Goal: Navigation & Orientation: Find specific page/section

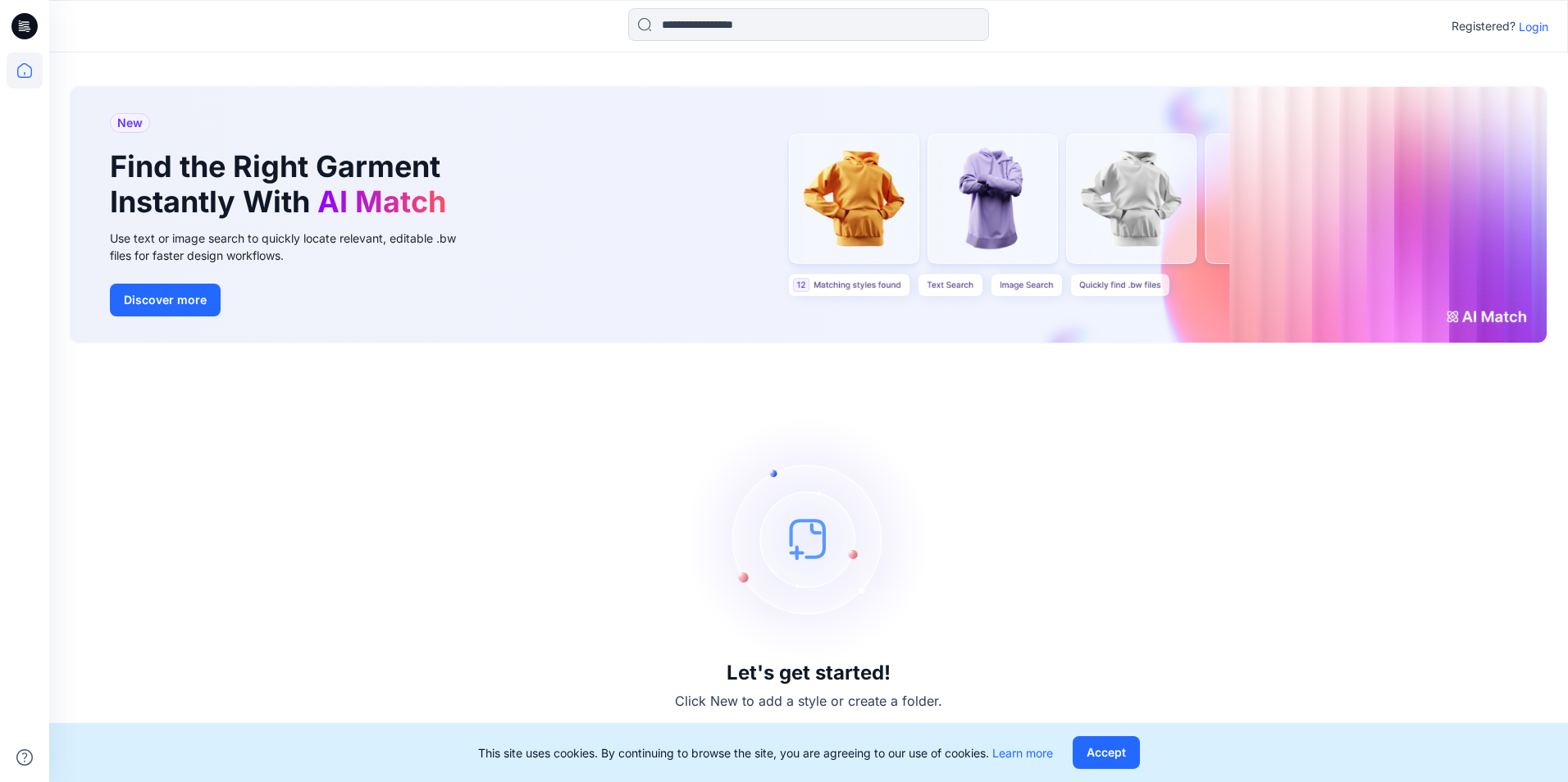
click at [1525, 26] on p "Login" at bounding box center [1534, 26] width 30 height 18
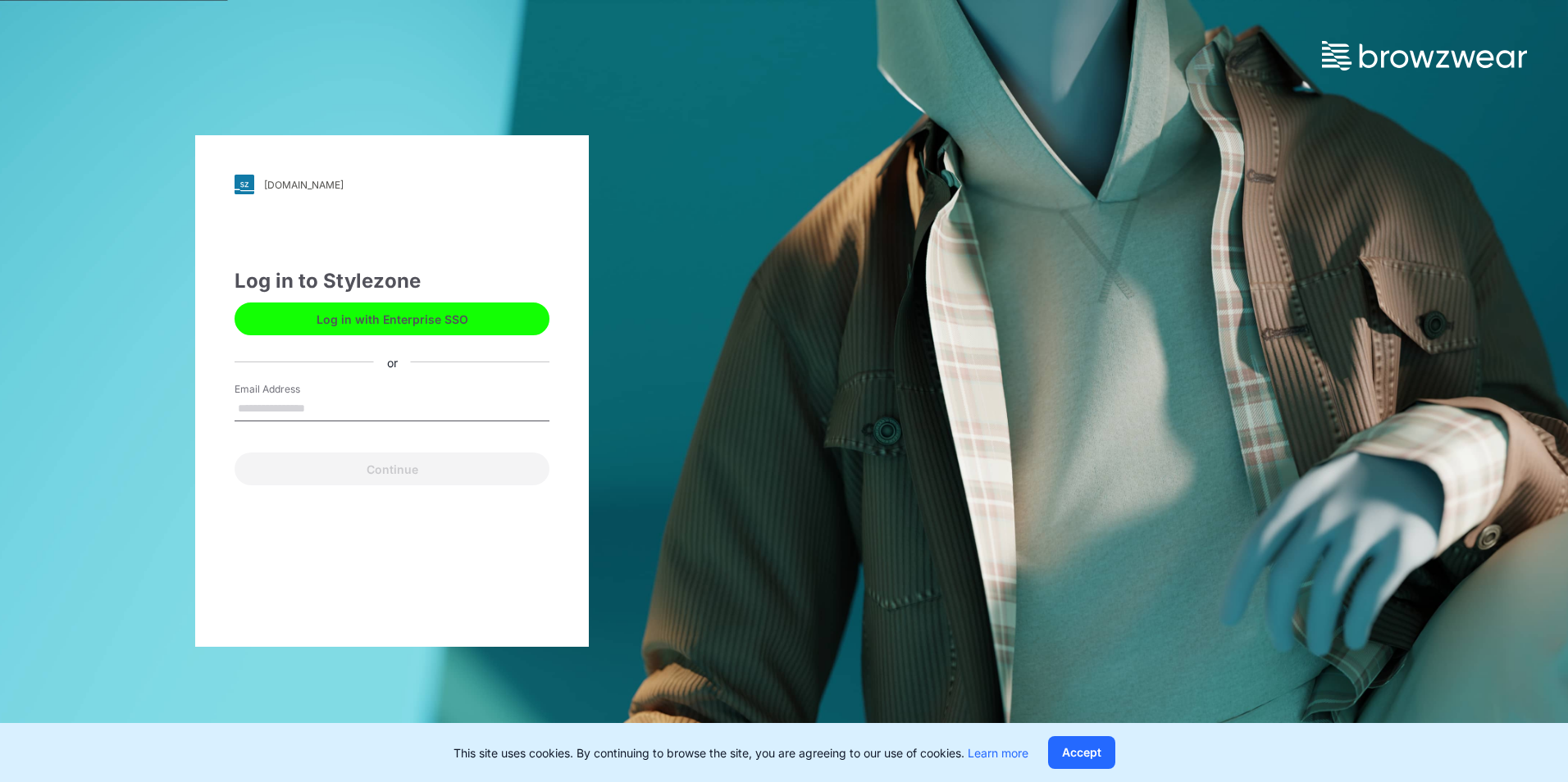
click at [270, 417] on input "Email Address" at bounding box center [392, 409] width 315 height 24
type input "**********"
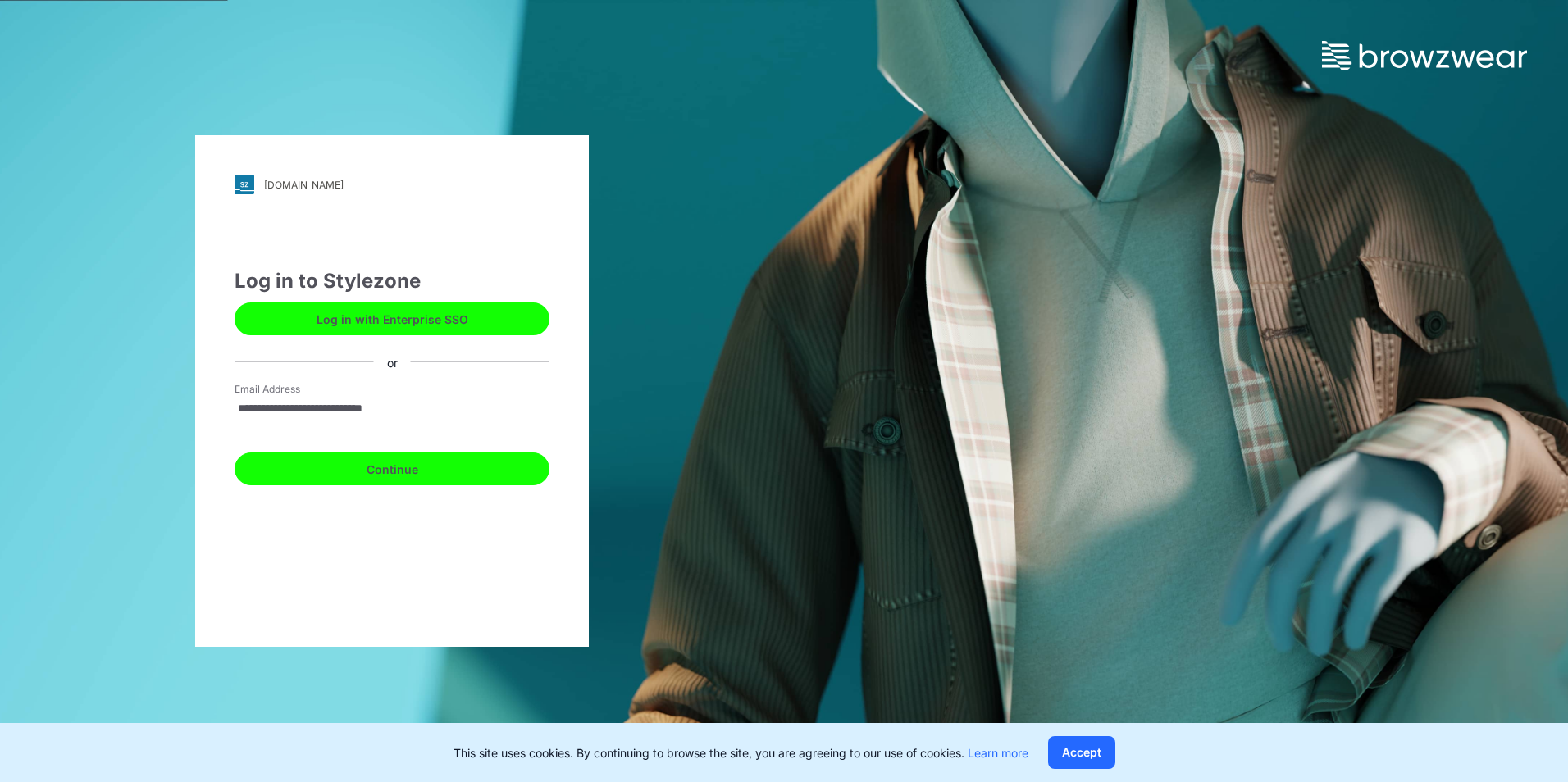
click at [359, 478] on button "Continue" at bounding box center [392, 468] width 315 height 33
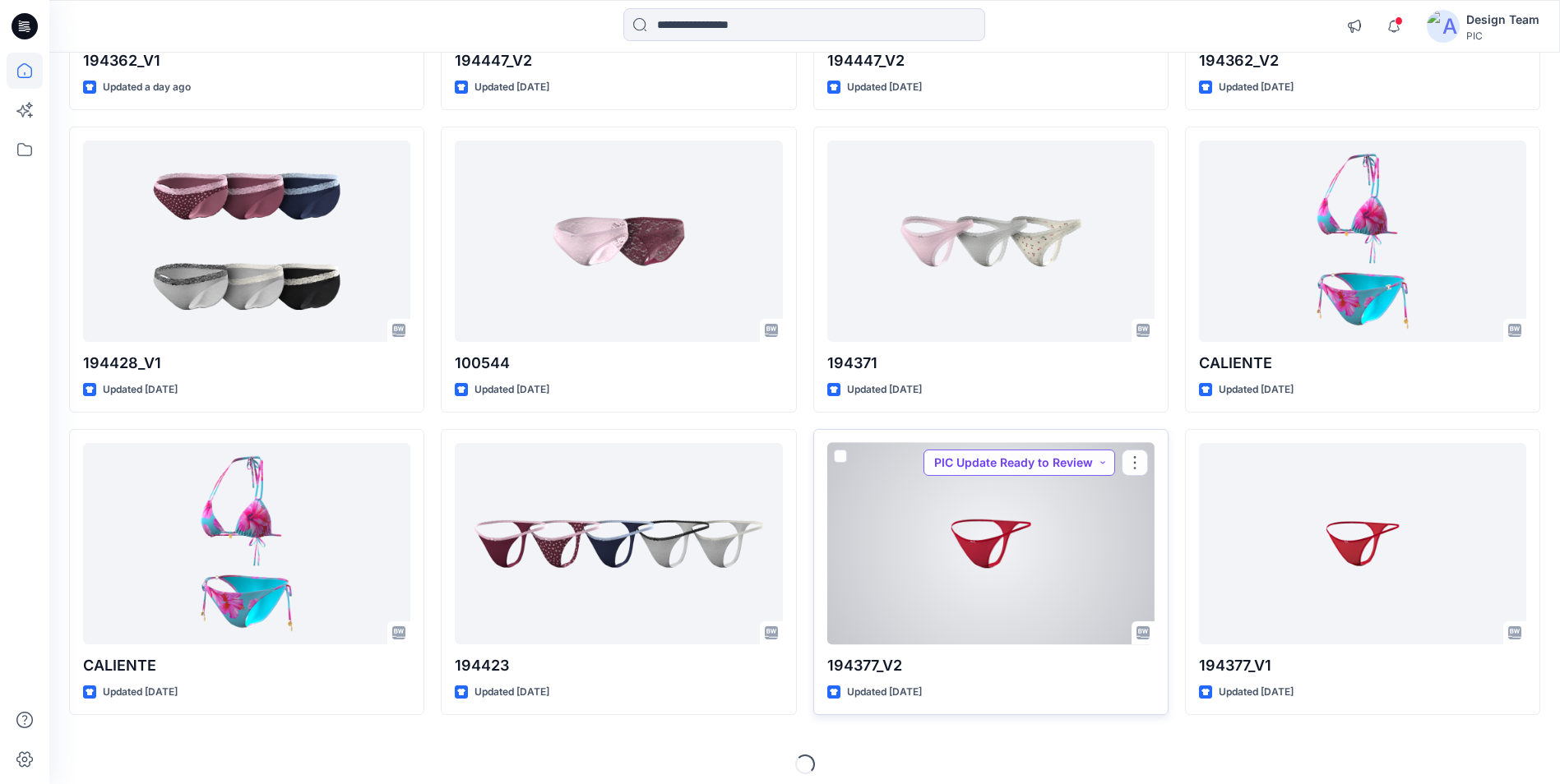
scroll to position [411, 0]
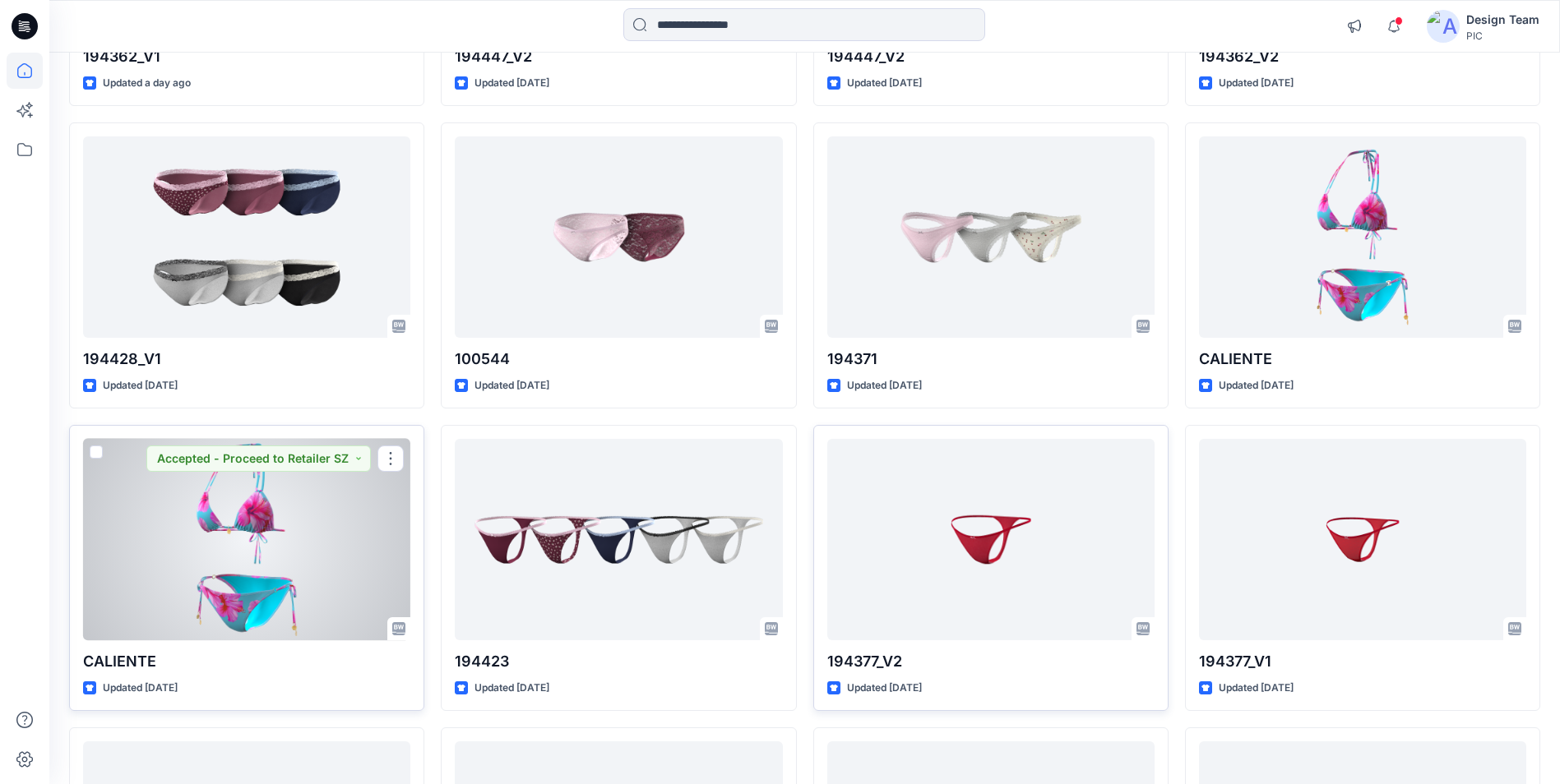
drag, startPoint x: 322, startPoint y: 553, endPoint x: 357, endPoint y: 484, distance: 77.4
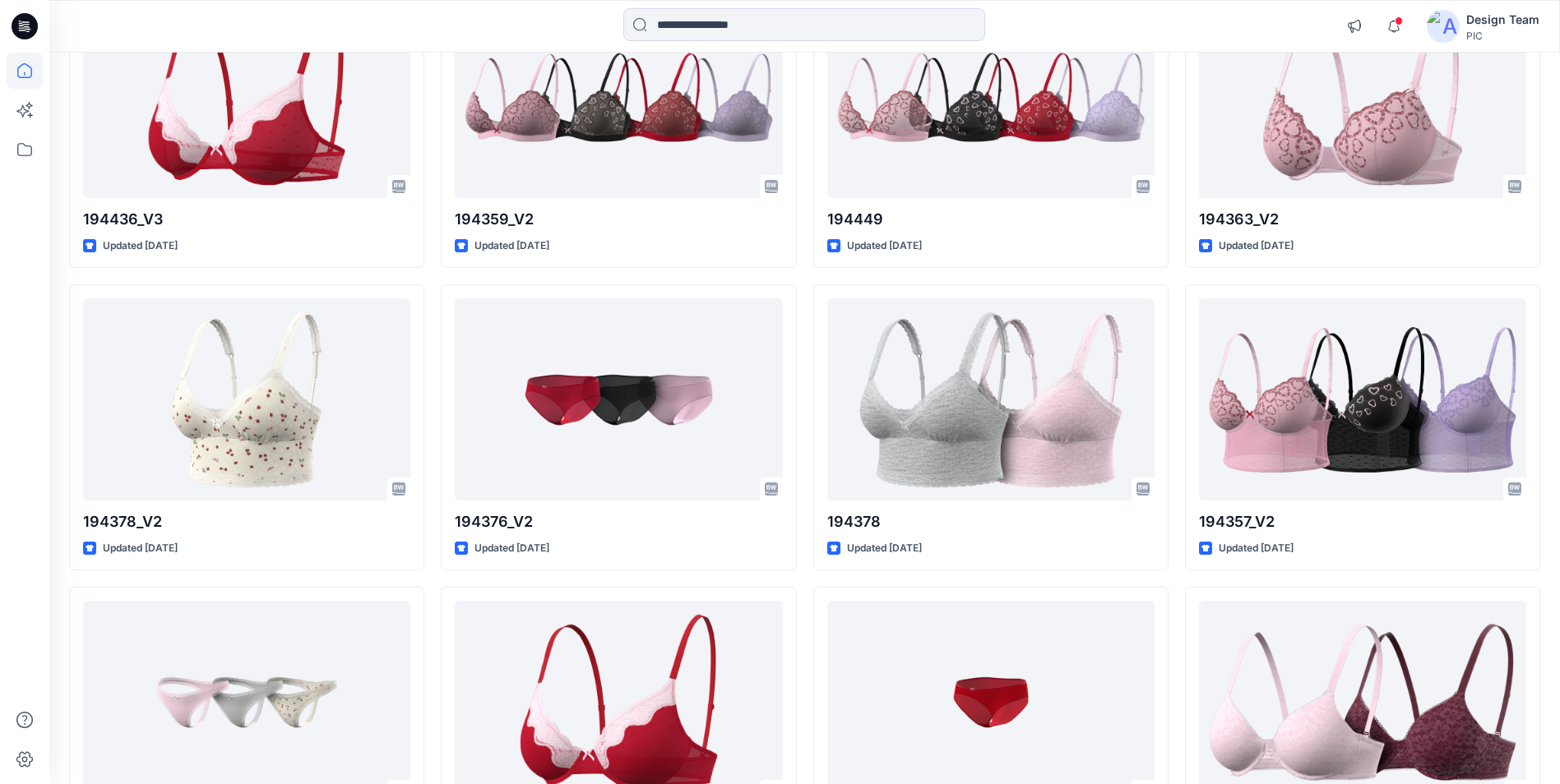
scroll to position [2396, 0]
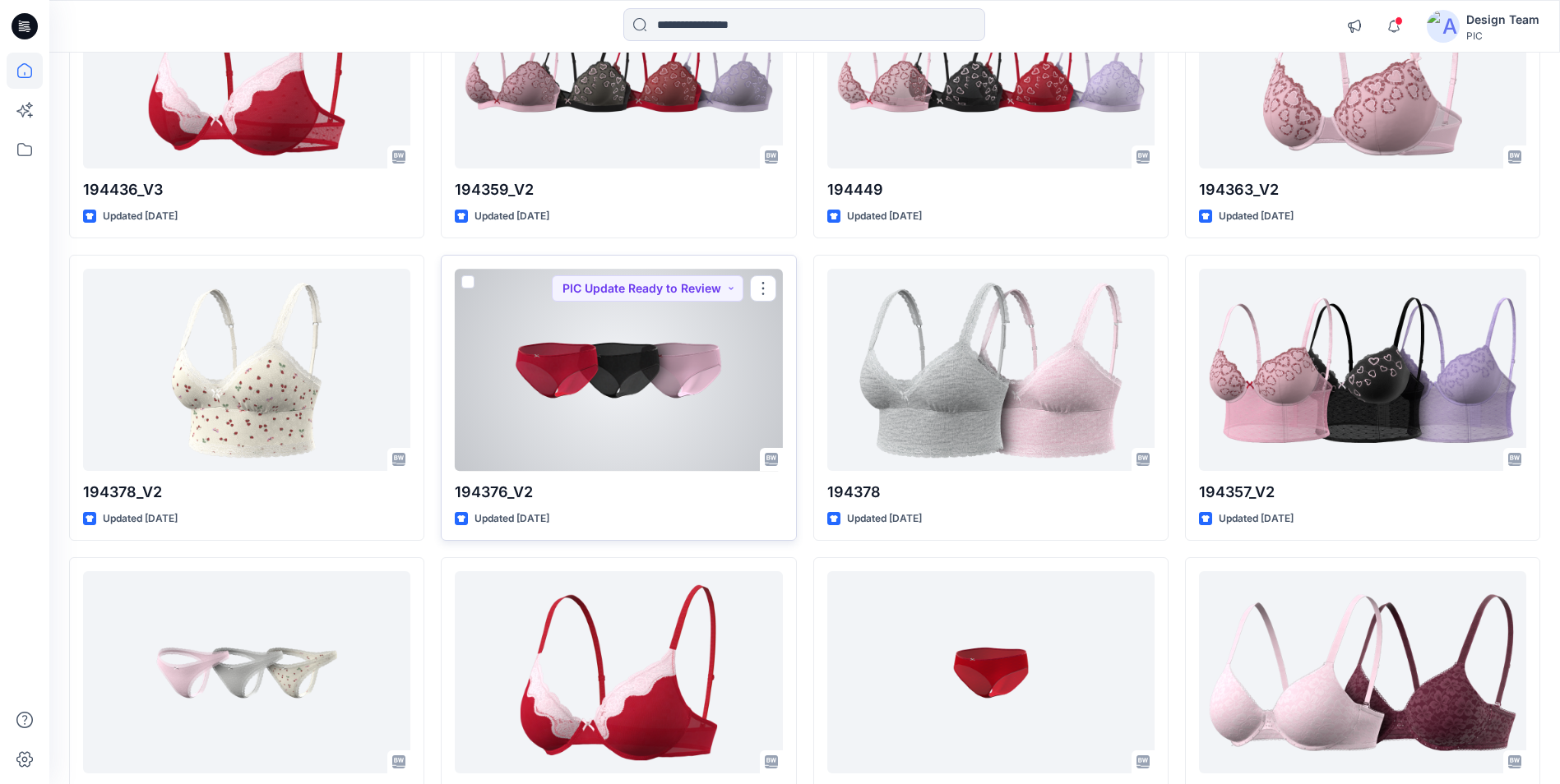
click at [648, 391] on div at bounding box center [618, 370] width 328 height 202
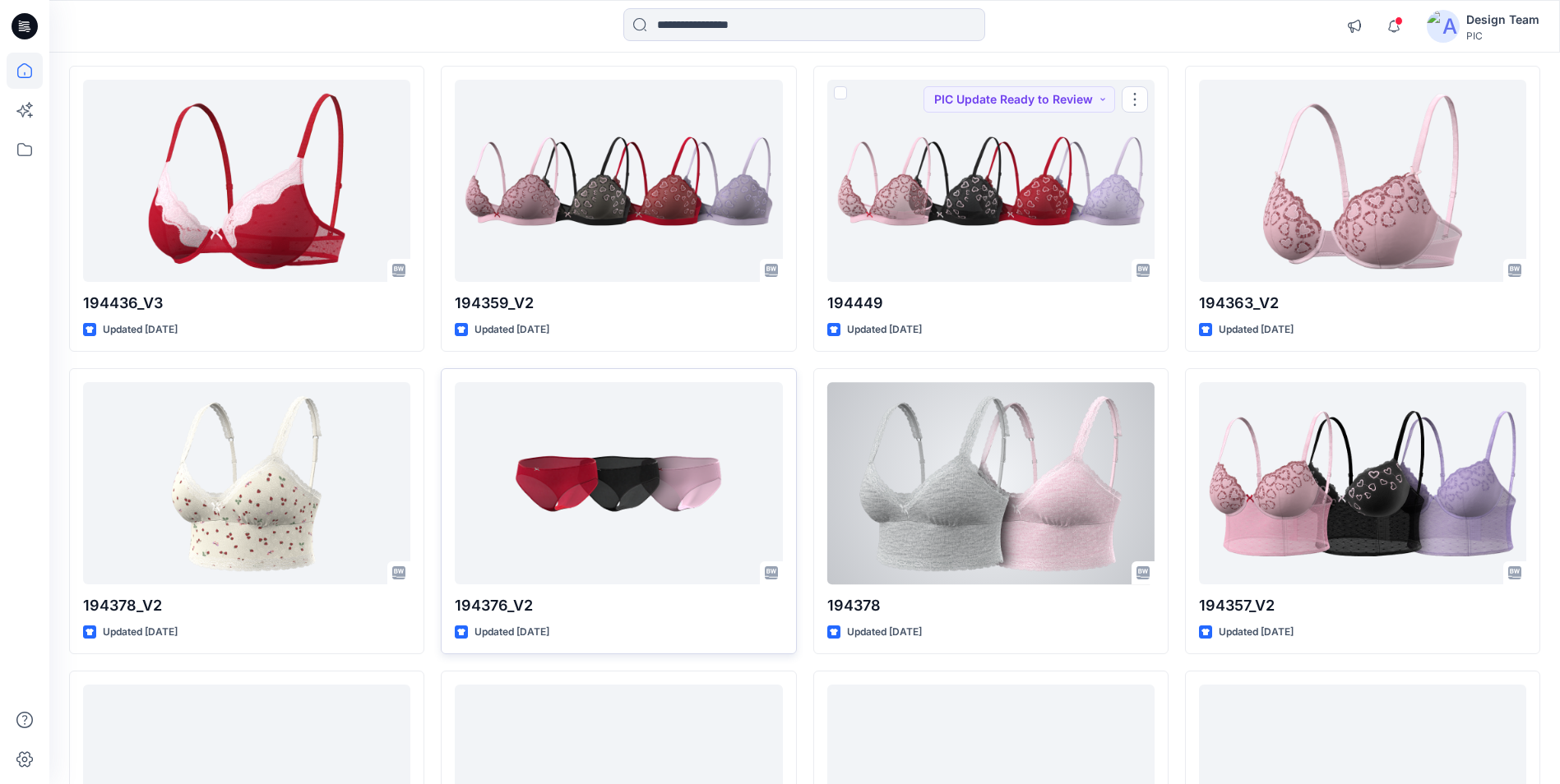
scroll to position [2314, 0]
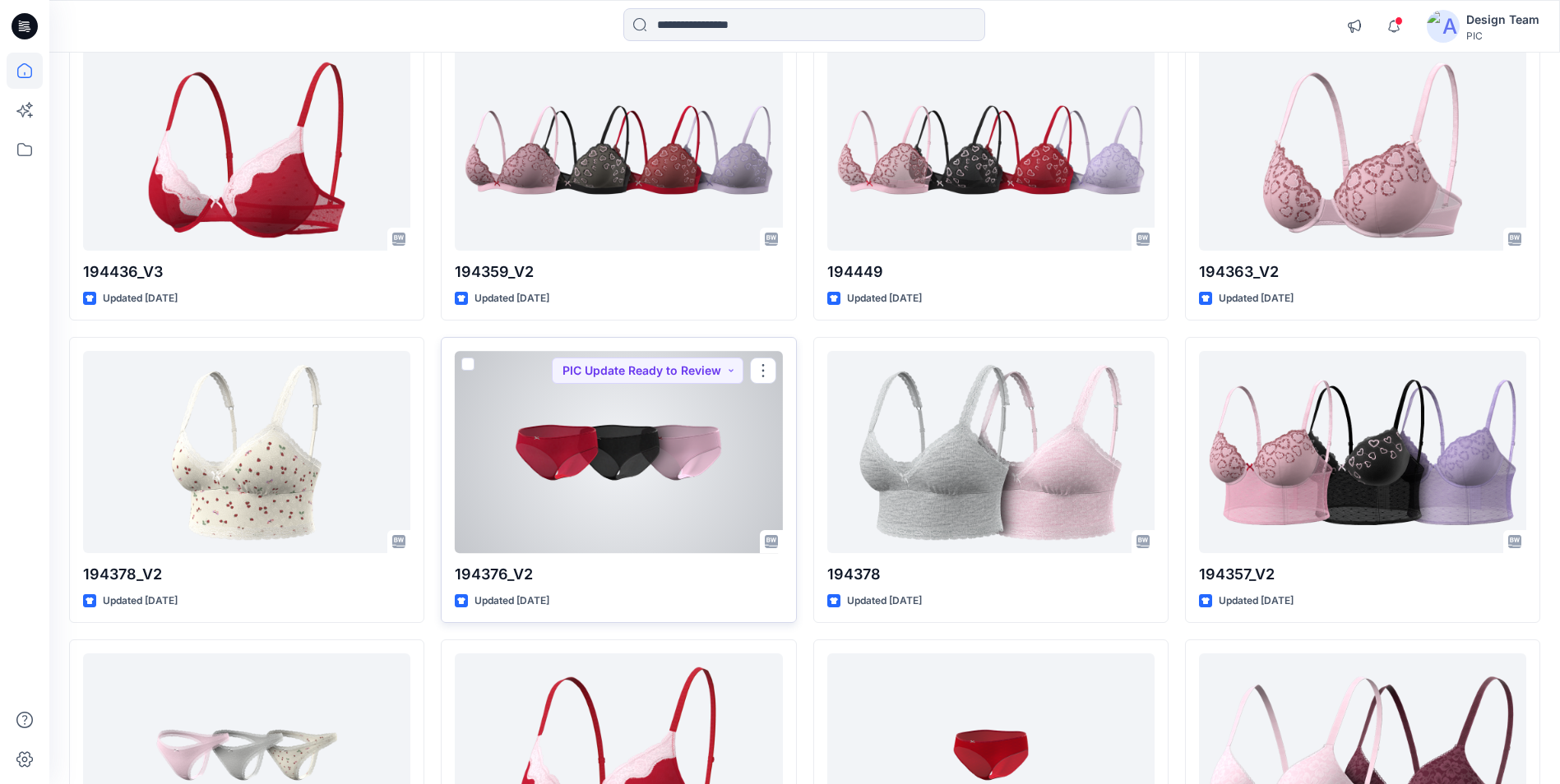
click at [652, 432] on div at bounding box center [618, 452] width 328 height 202
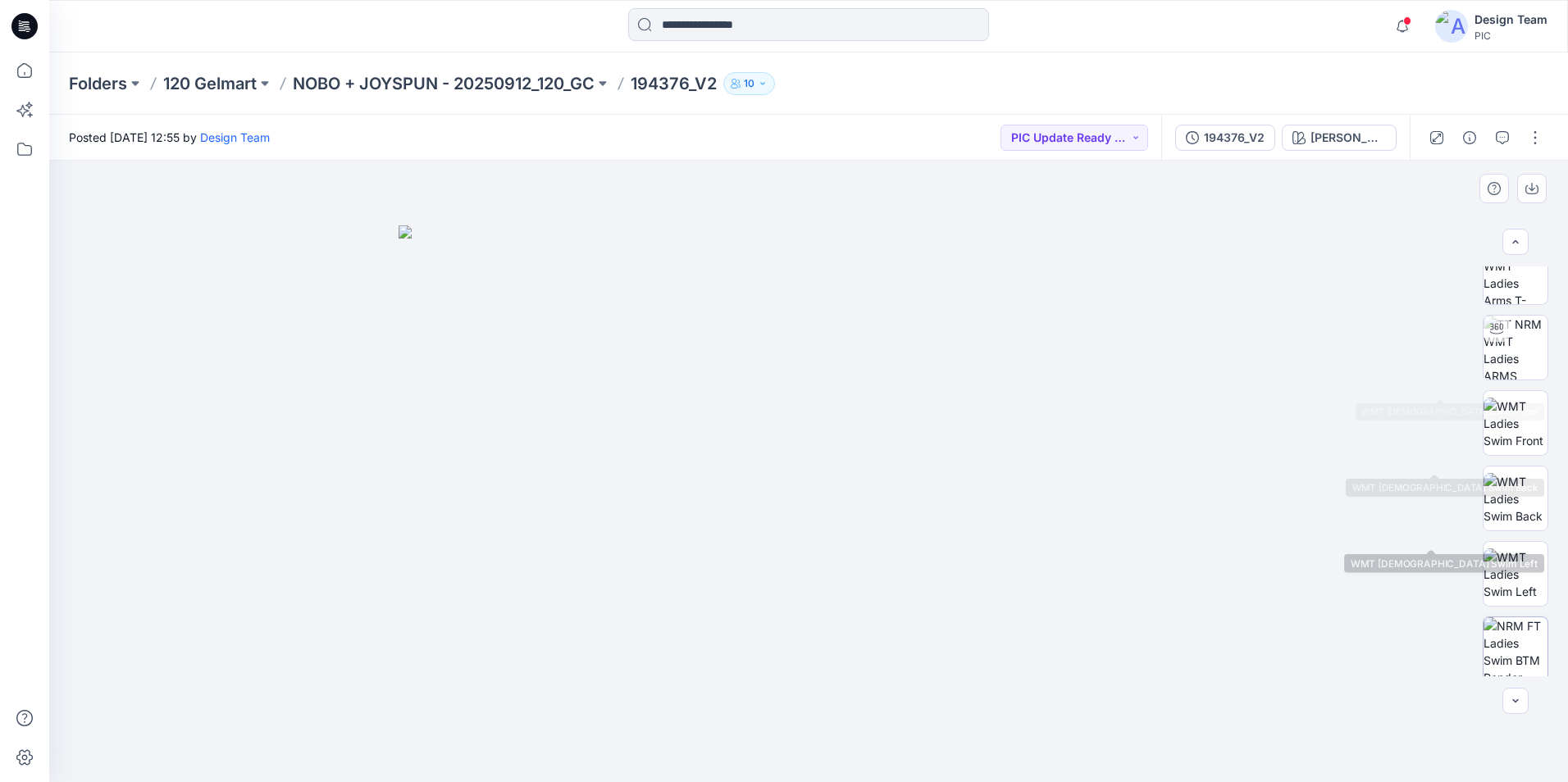
scroll to position [164, 0]
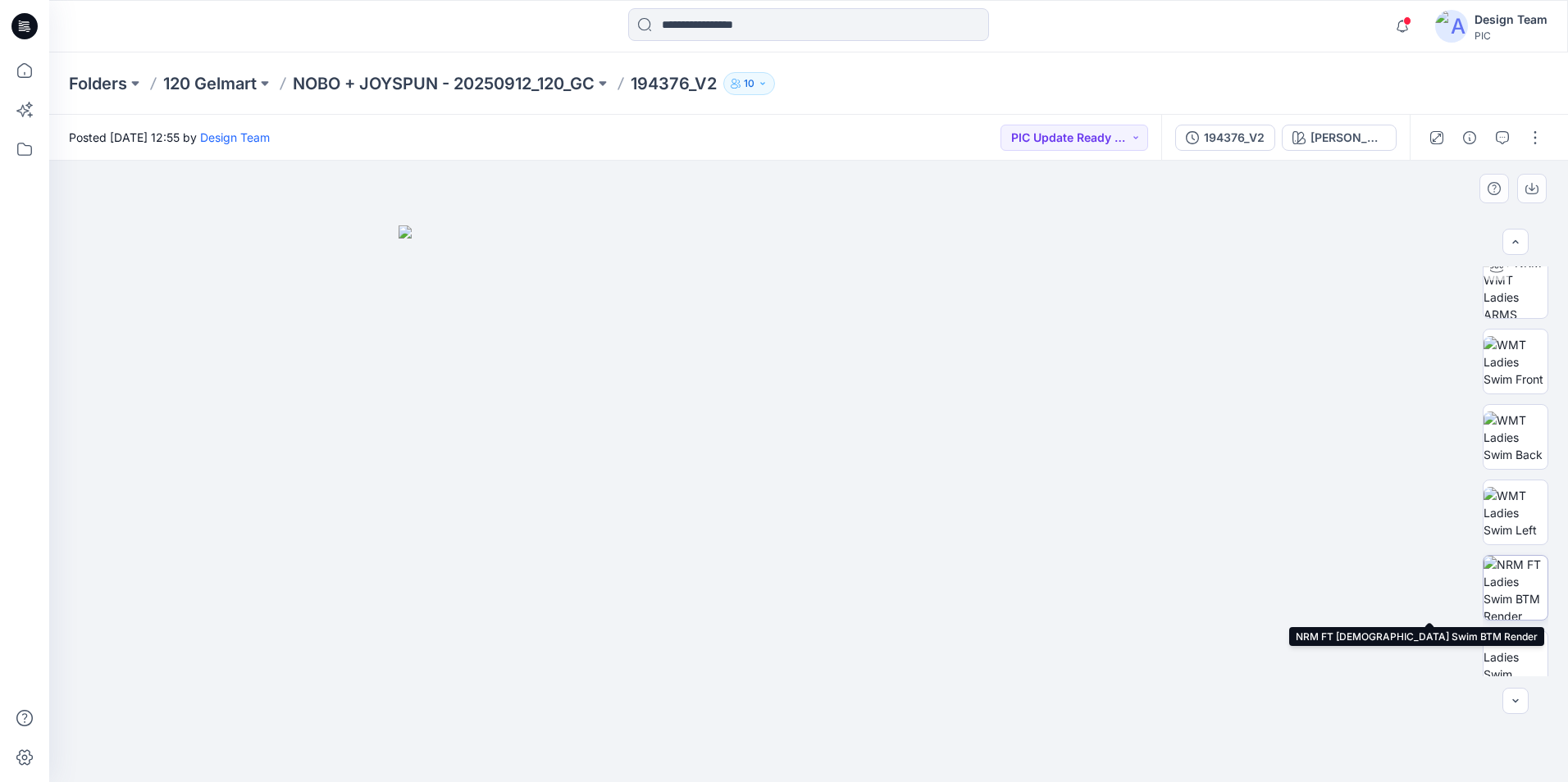
click at [1509, 583] on img at bounding box center [1516, 587] width 64 height 64
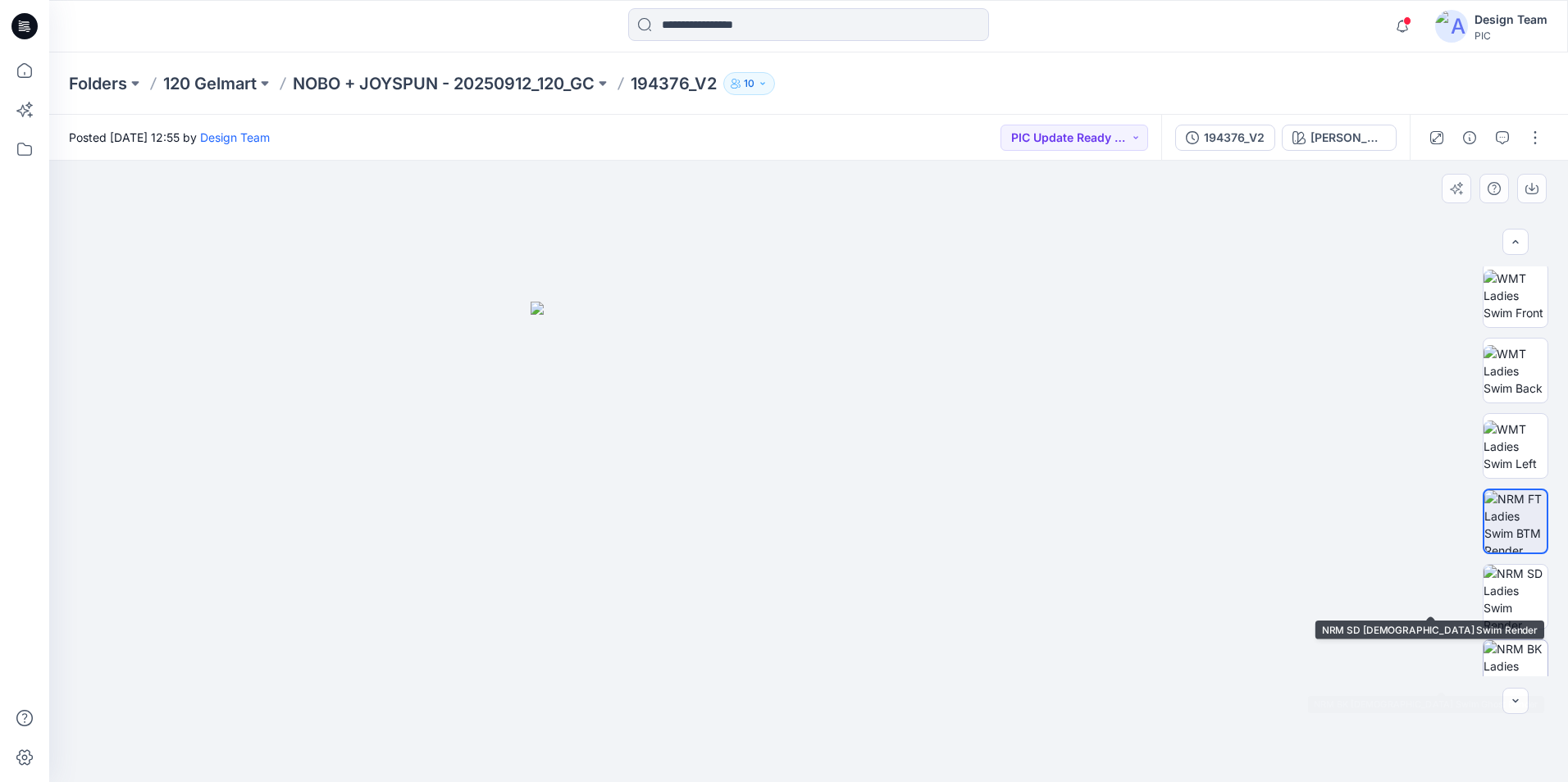
scroll to position [246, 0]
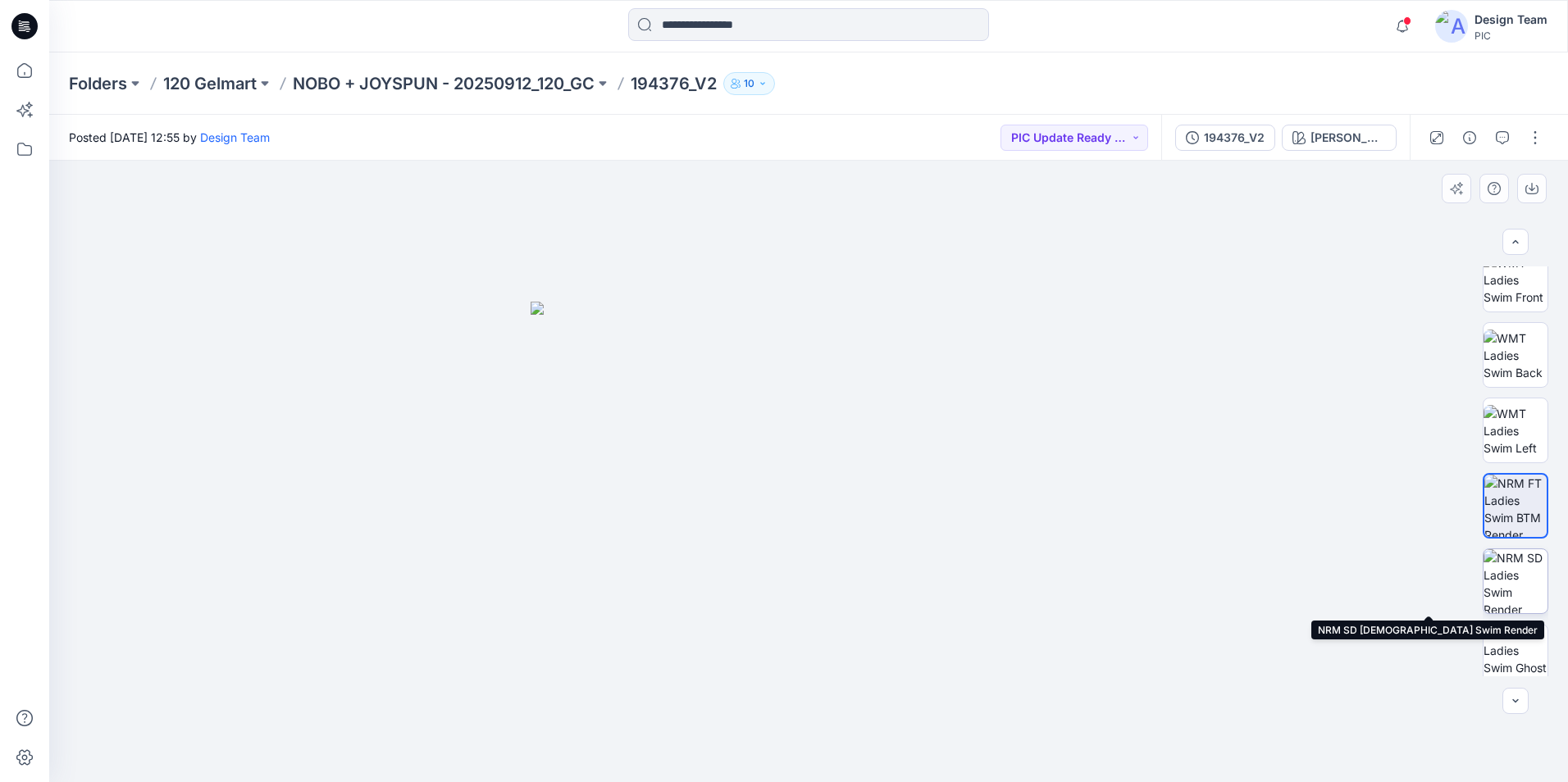
click at [1521, 575] on img at bounding box center [1516, 581] width 64 height 64
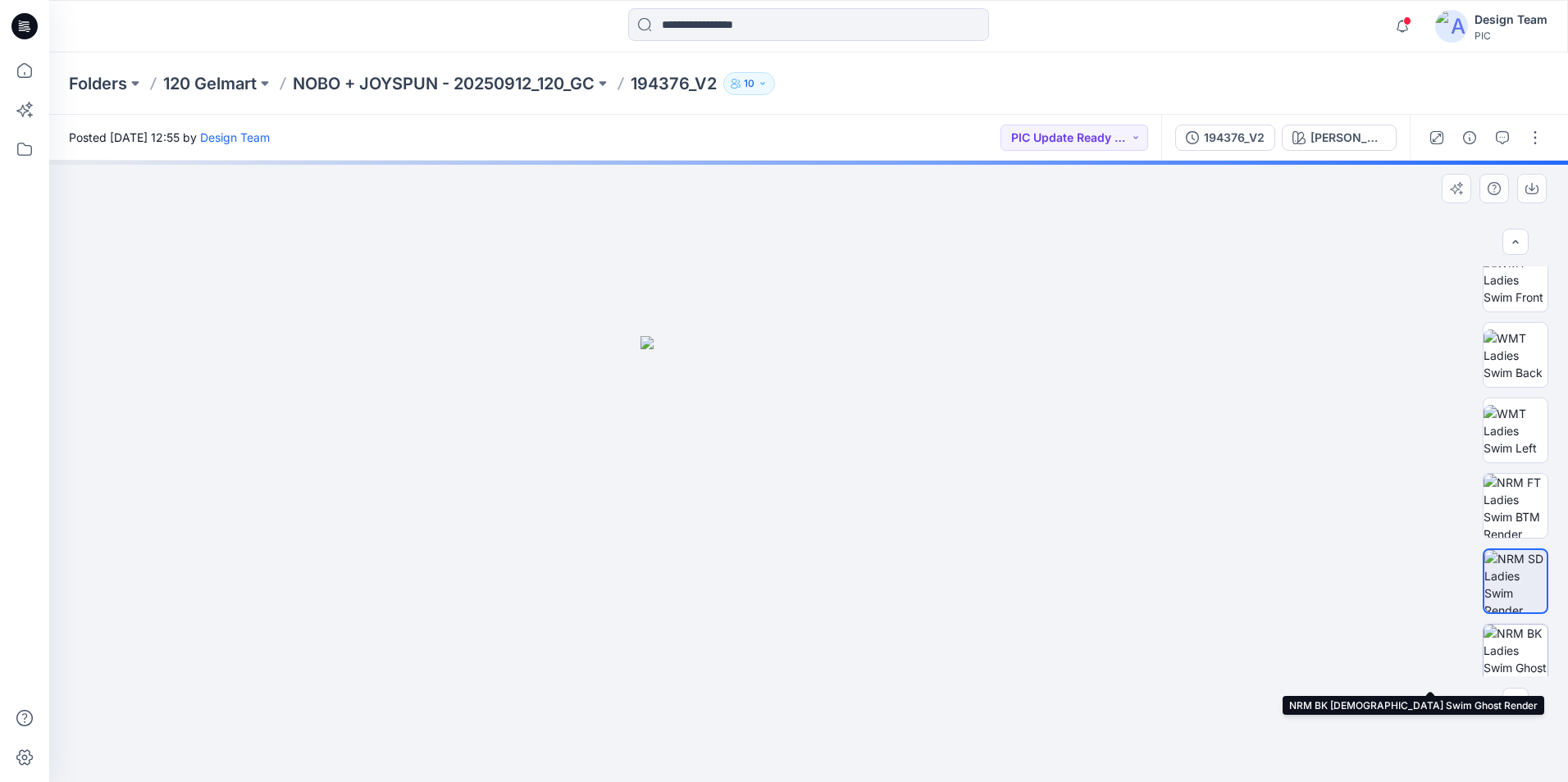
click at [1519, 645] on img at bounding box center [1516, 656] width 64 height 64
